Goal: Information Seeking & Learning: Learn about a topic

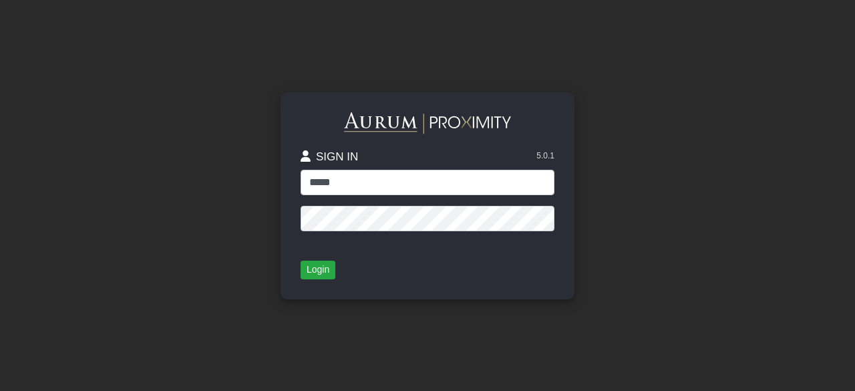
type input "*****"
click at [317, 273] on button "Login" at bounding box center [318, 270] width 35 height 19
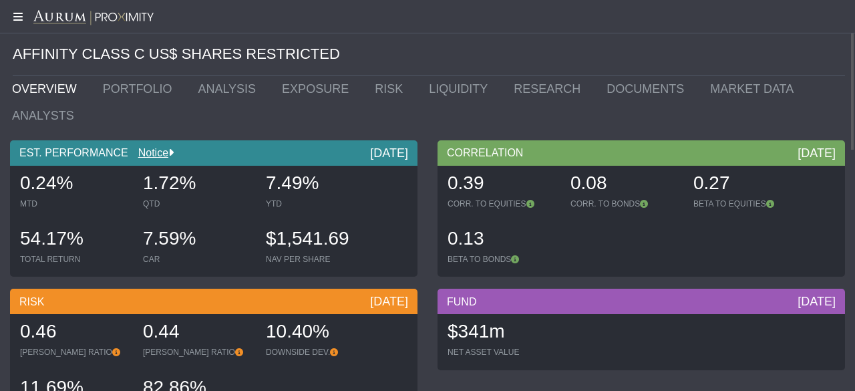
click at [22, 18] on icon at bounding box center [16, 16] width 33 height 11
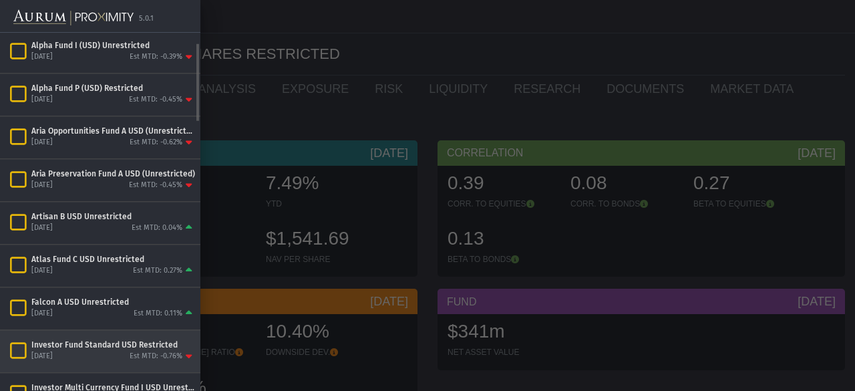
scroll to position [90, 0]
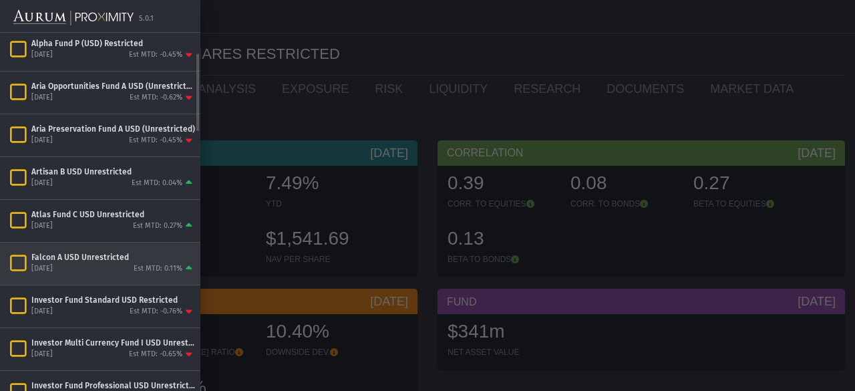
click at [102, 249] on div "Falcon A USD Unrestricted [DATE] Est MTD: 0.11%" at bounding box center [100, 264] width 200 height 42
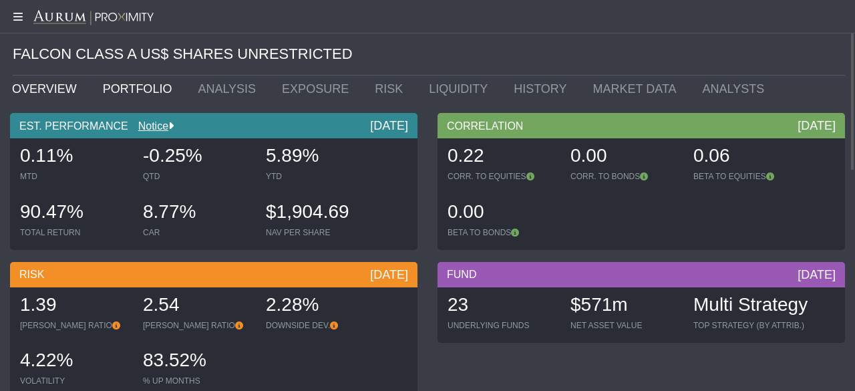
click at [109, 85] on link "PORTFOLIO" at bounding box center [141, 89] width 96 height 27
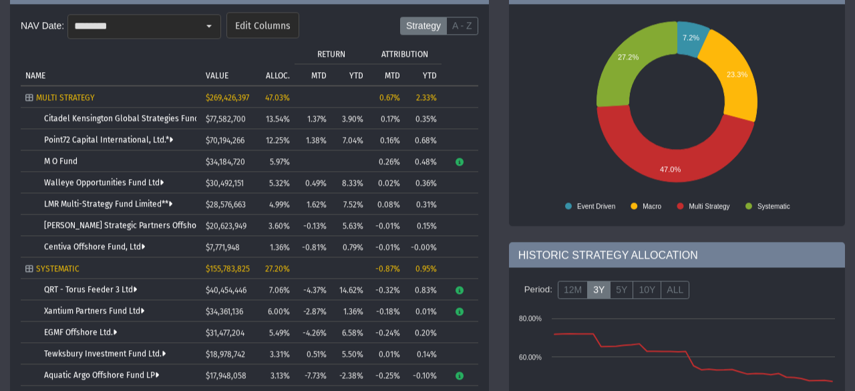
scroll to position [179, 0]
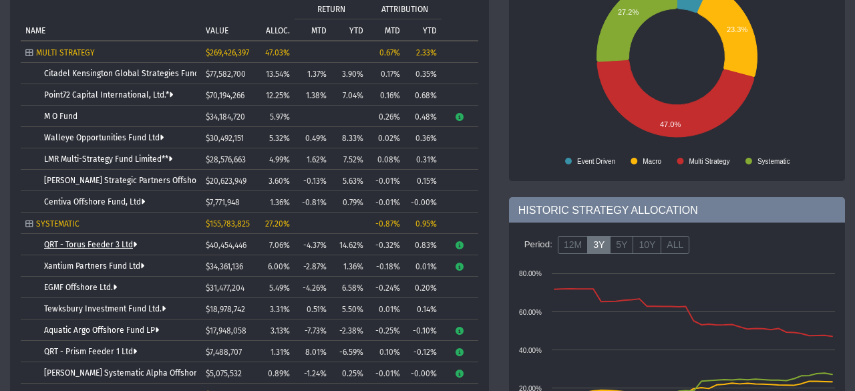
click at [118, 240] on link "QRT - Torus Feeder 3 Ltd" at bounding box center [90, 244] width 93 height 9
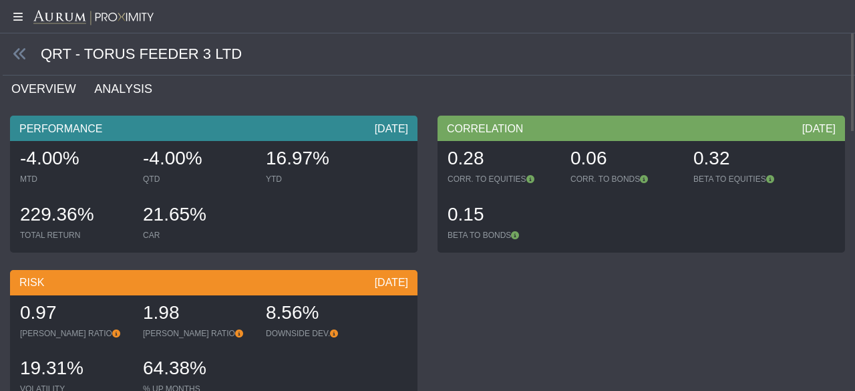
click at [129, 90] on link "ANALYSIS" at bounding box center [131, 89] width 76 height 27
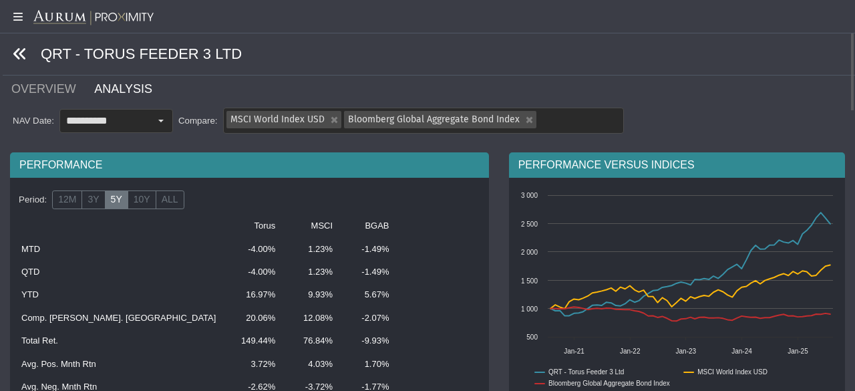
click at [25, 54] on icon at bounding box center [20, 54] width 15 height 15
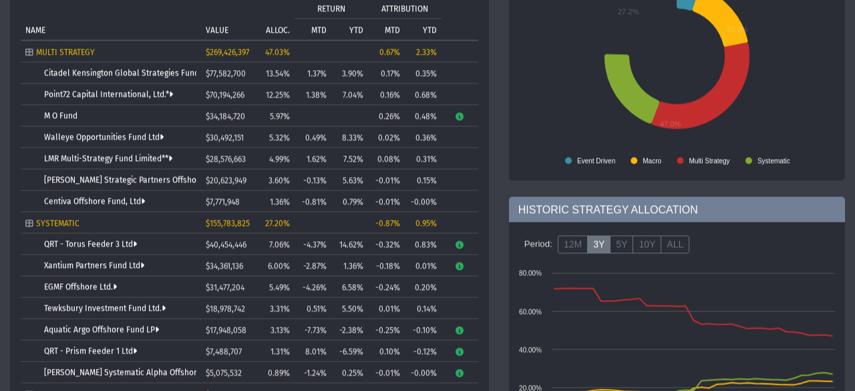
scroll to position [223, 0]
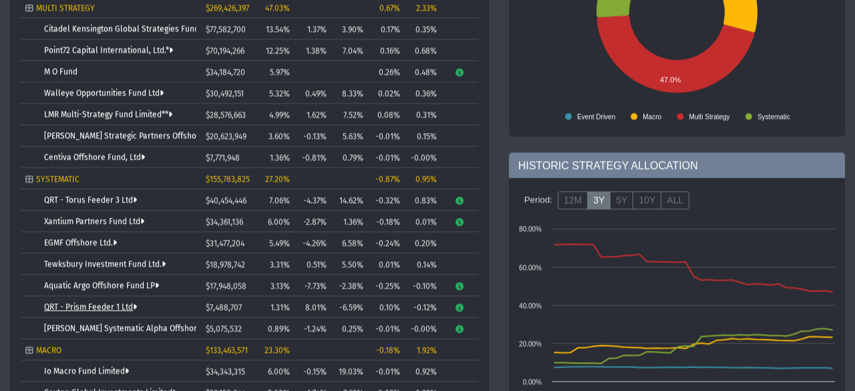
click at [120, 303] on link "QRT - Prism Feeder 1 Ltd" at bounding box center [90, 307] width 93 height 9
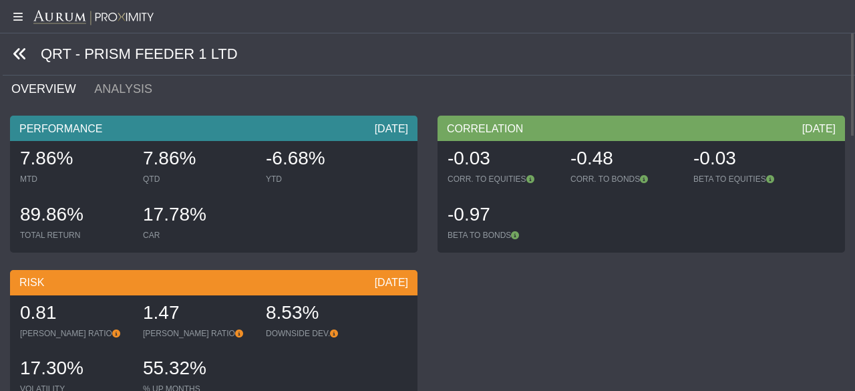
click at [19, 55] on icon at bounding box center [20, 54] width 15 height 15
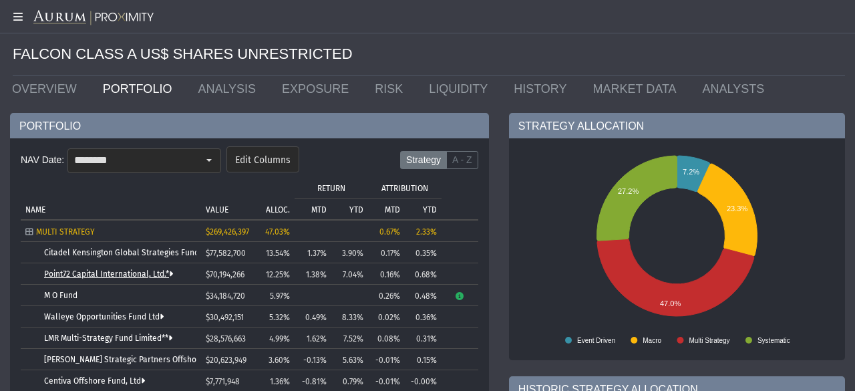
click at [116, 269] on link "Point72 Capital International, Ltd.*" at bounding box center [108, 273] width 129 height 9
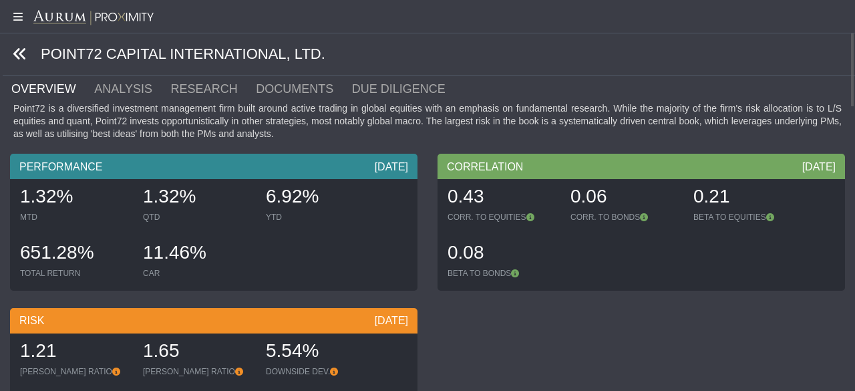
click at [20, 55] on icon at bounding box center [20, 54] width 15 height 15
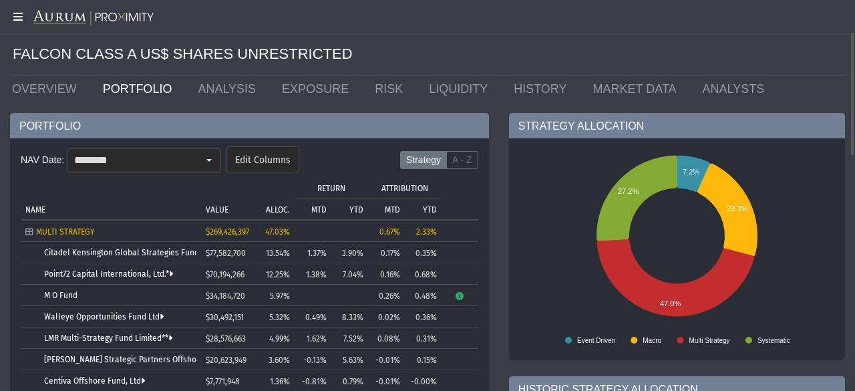
click at [13, 18] on icon at bounding box center [16, 16] width 33 height 11
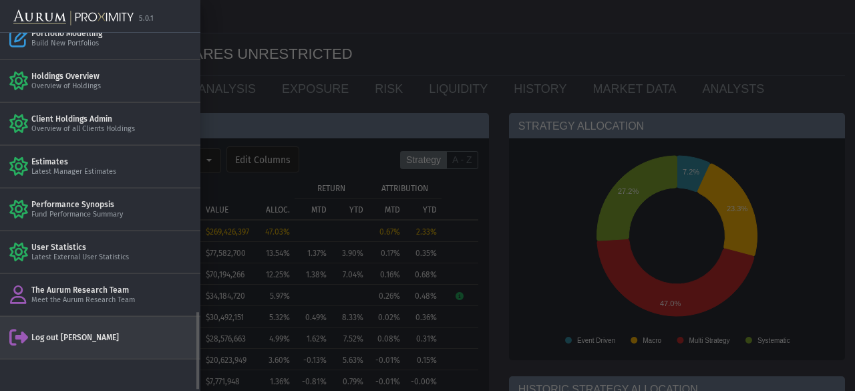
scroll to position [1258, 0]
click at [107, 332] on div "Log out [PERSON_NAME]" at bounding box center [100, 336] width 200 height 42
